Goal: Check status: Check status

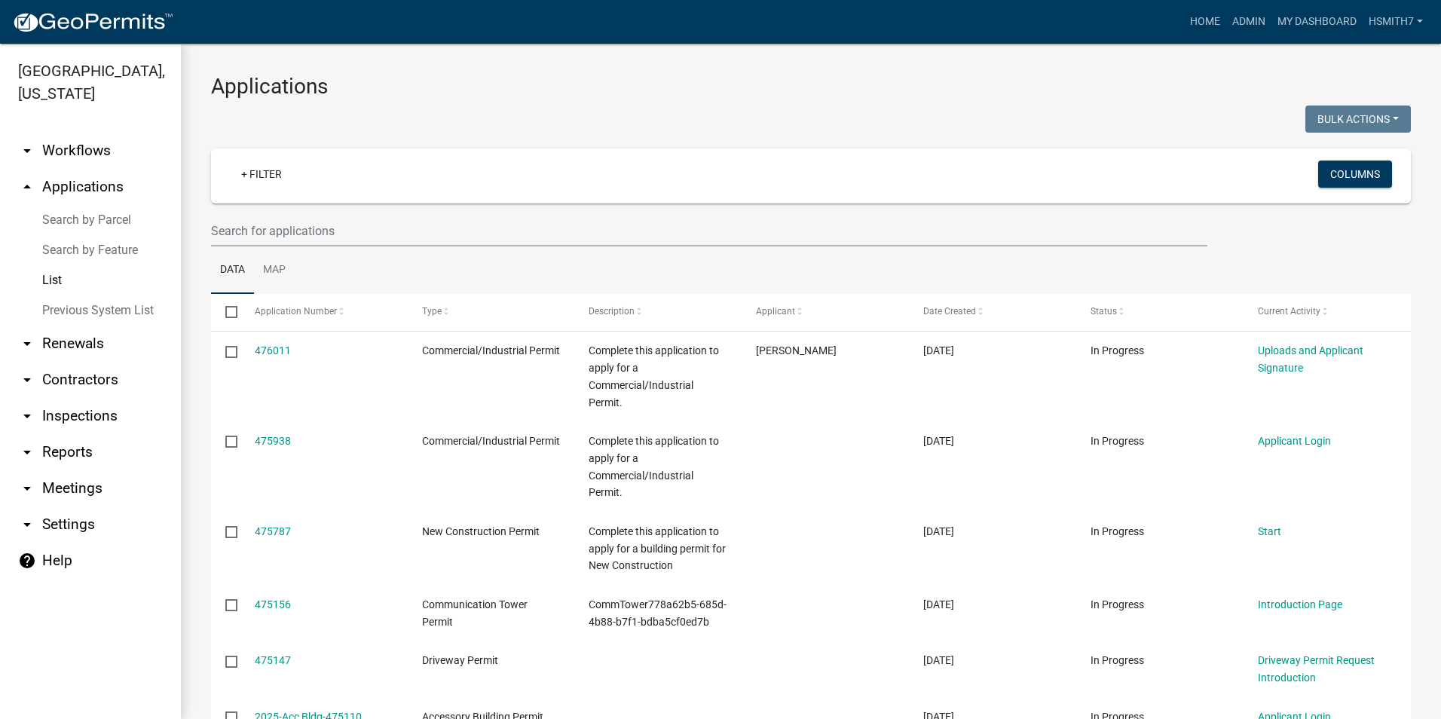
select select "3: 100"
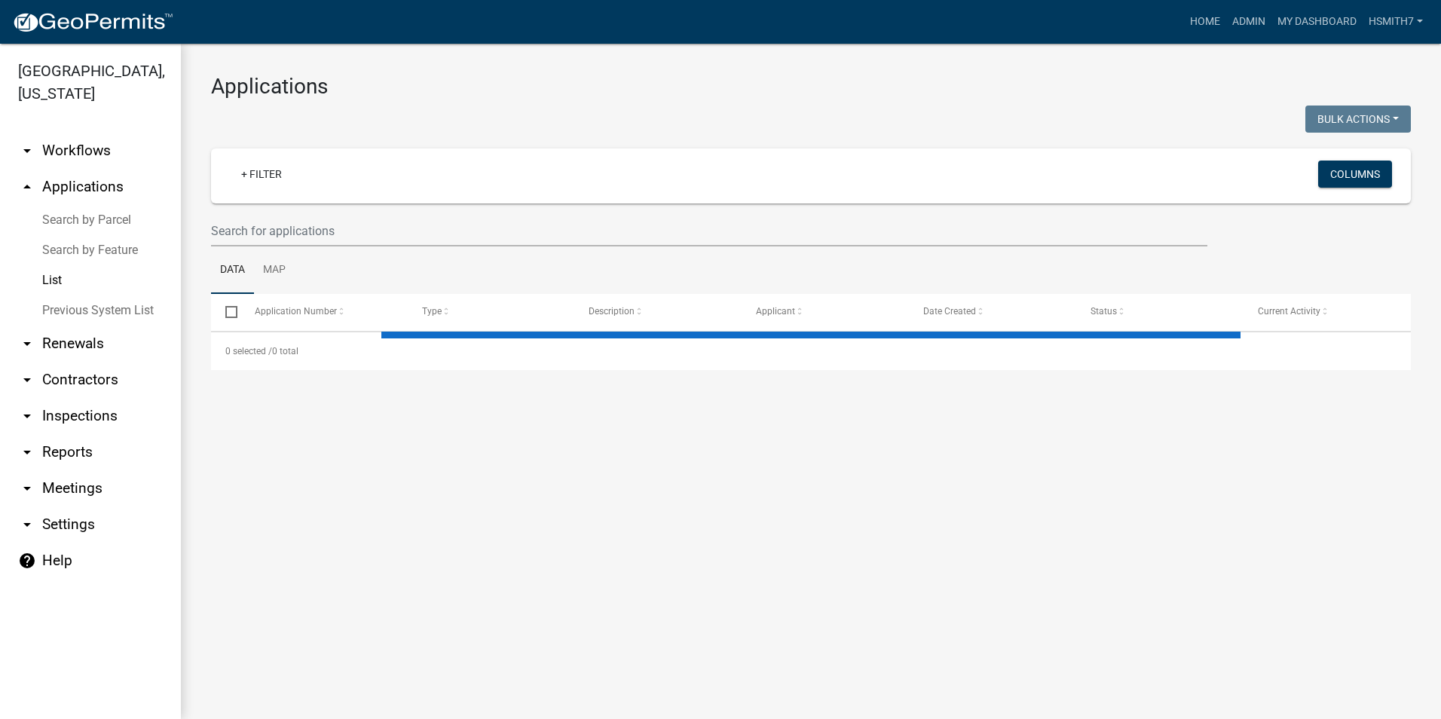
select select "3: 100"
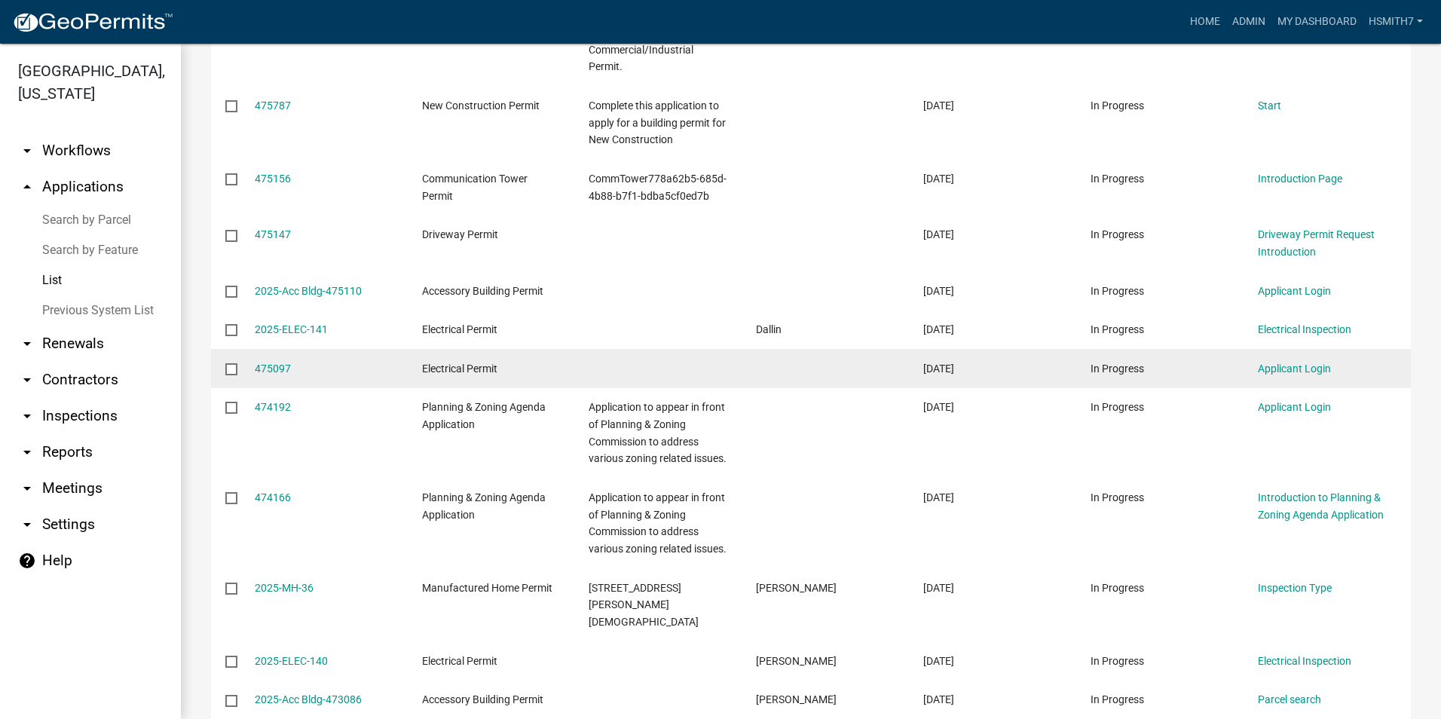
scroll to position [452, 0]
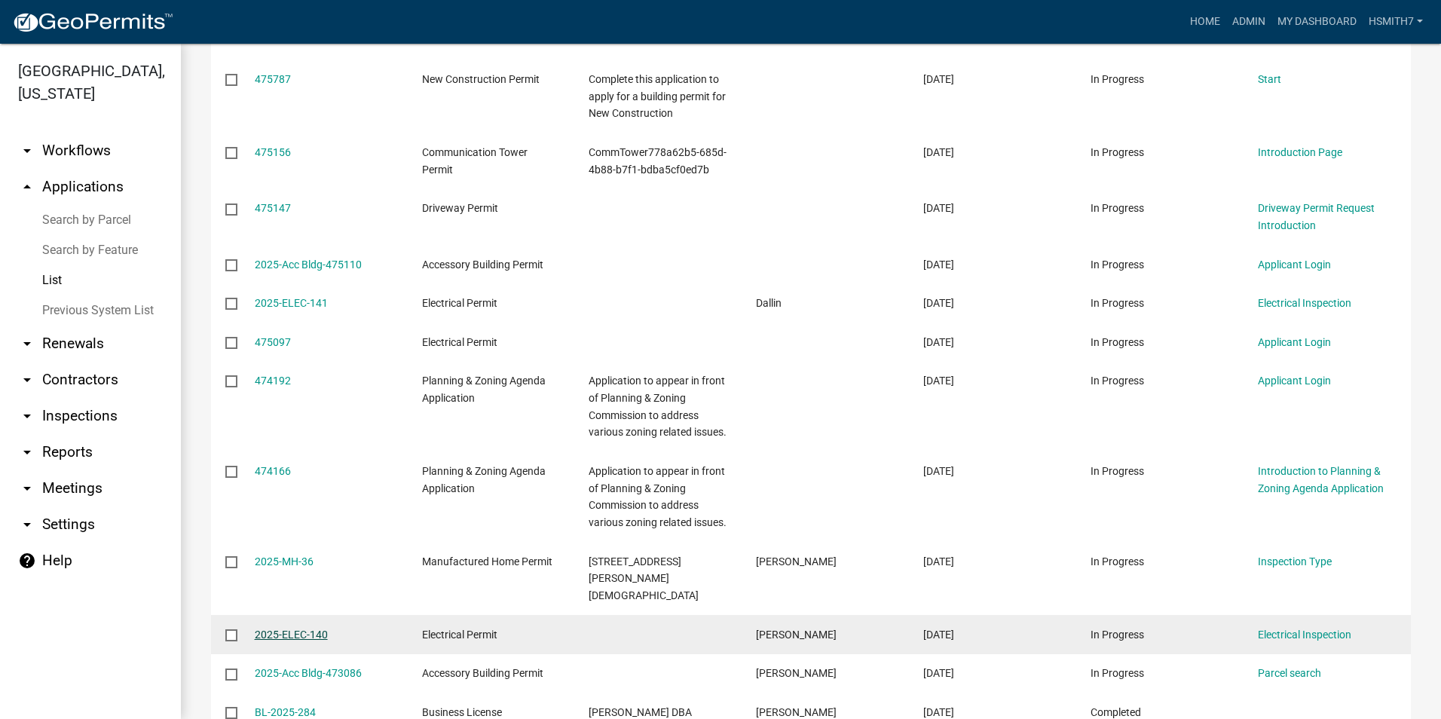
click at [301, 639] on link "2025-ELEC-140" at bounding box center [291, 635] width 73 height 12
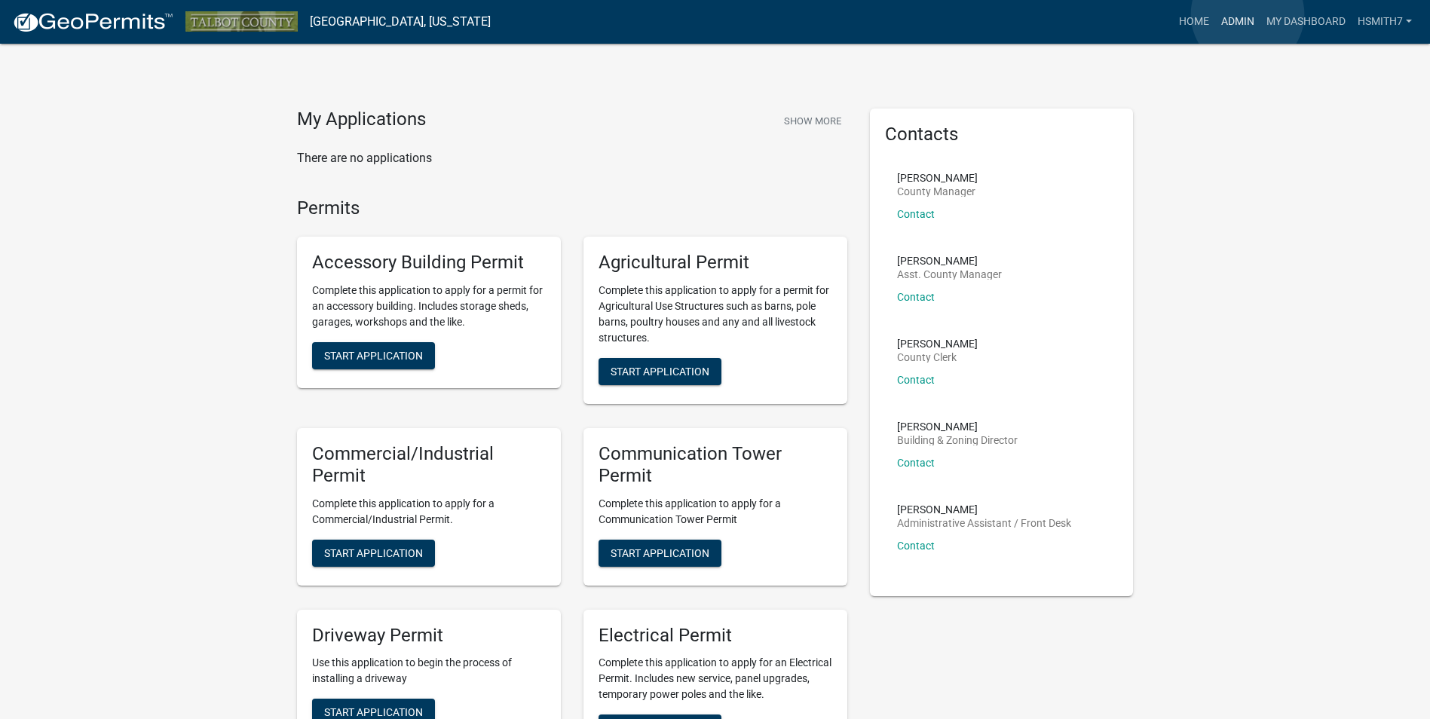
click at [1247, 14] on link "Admin" at bounding box center [1237, 22] width 45 height 29
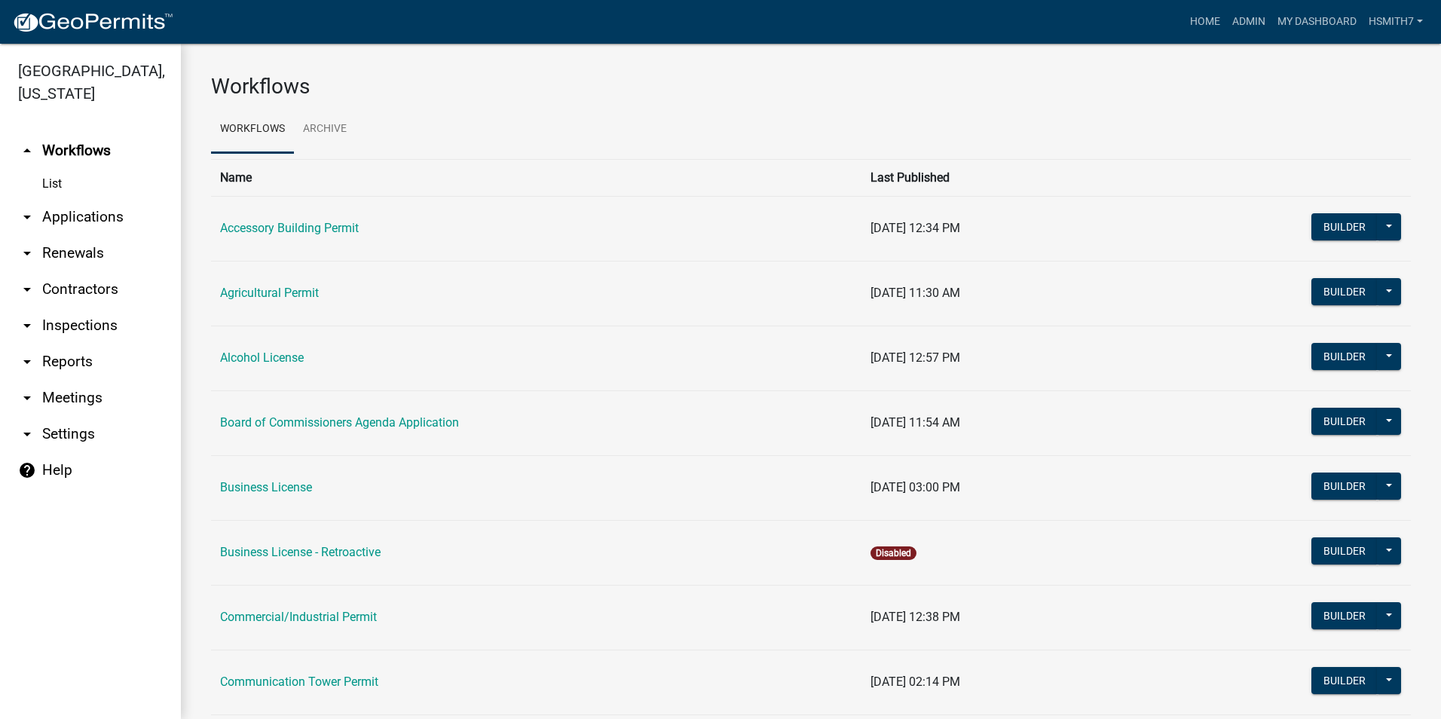
click at [69, 217] on link "arrow_drop_down Applications" at bounding box center [90, 217] width 181 height 36
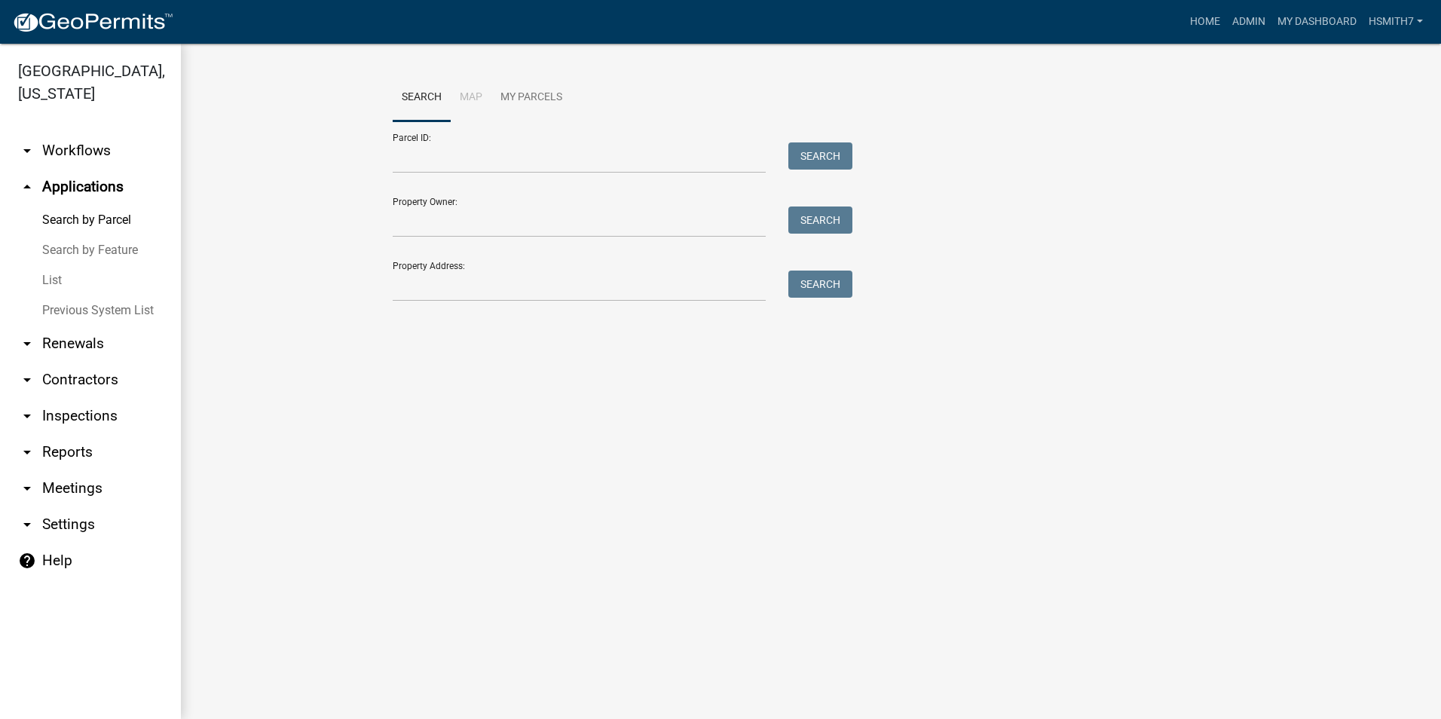
click at [44, 274] on link "List" at bounding box center [90, 280] width 181 height 30
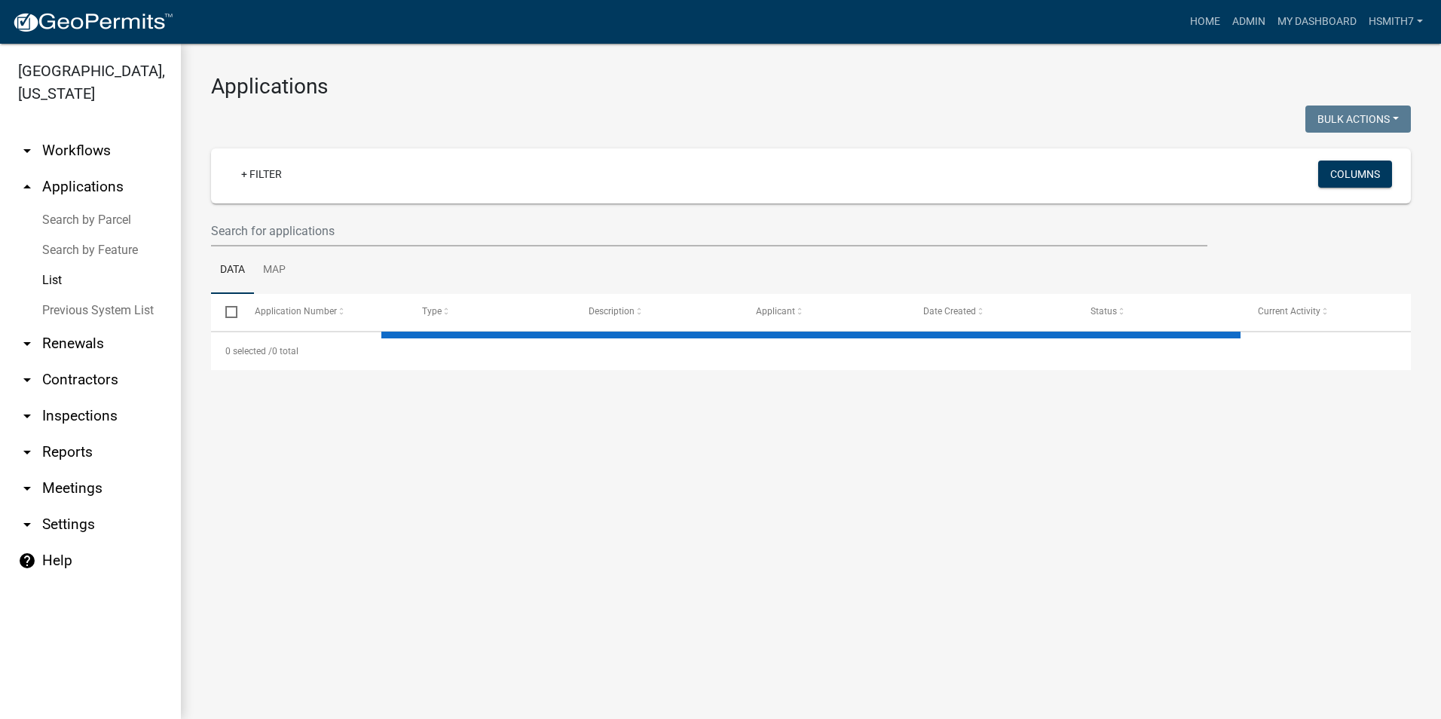
select select "3: 100"
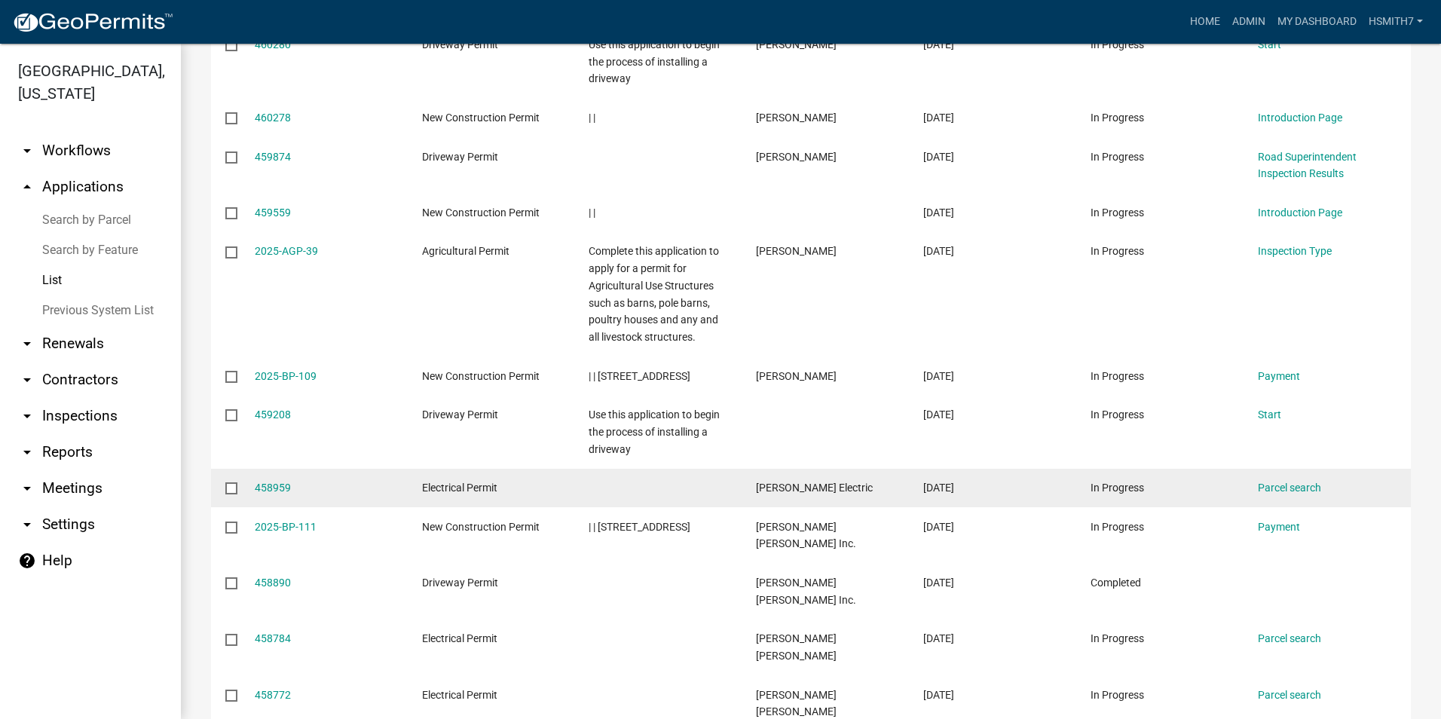
scroll to position [4145, 0]
